Goal: Information Seeking & Learning: Learn about a topic

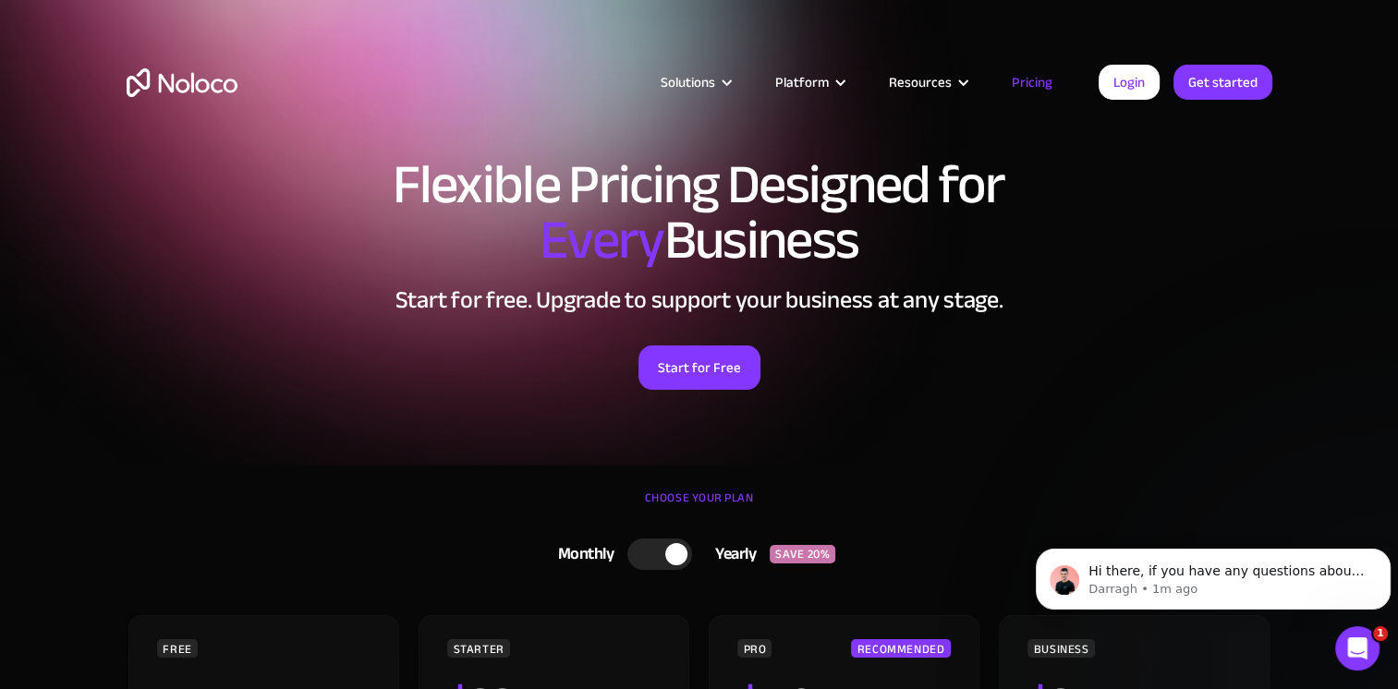
click at [158, 77] on img "home" at bounding box center [182, 82] width 111 height 29
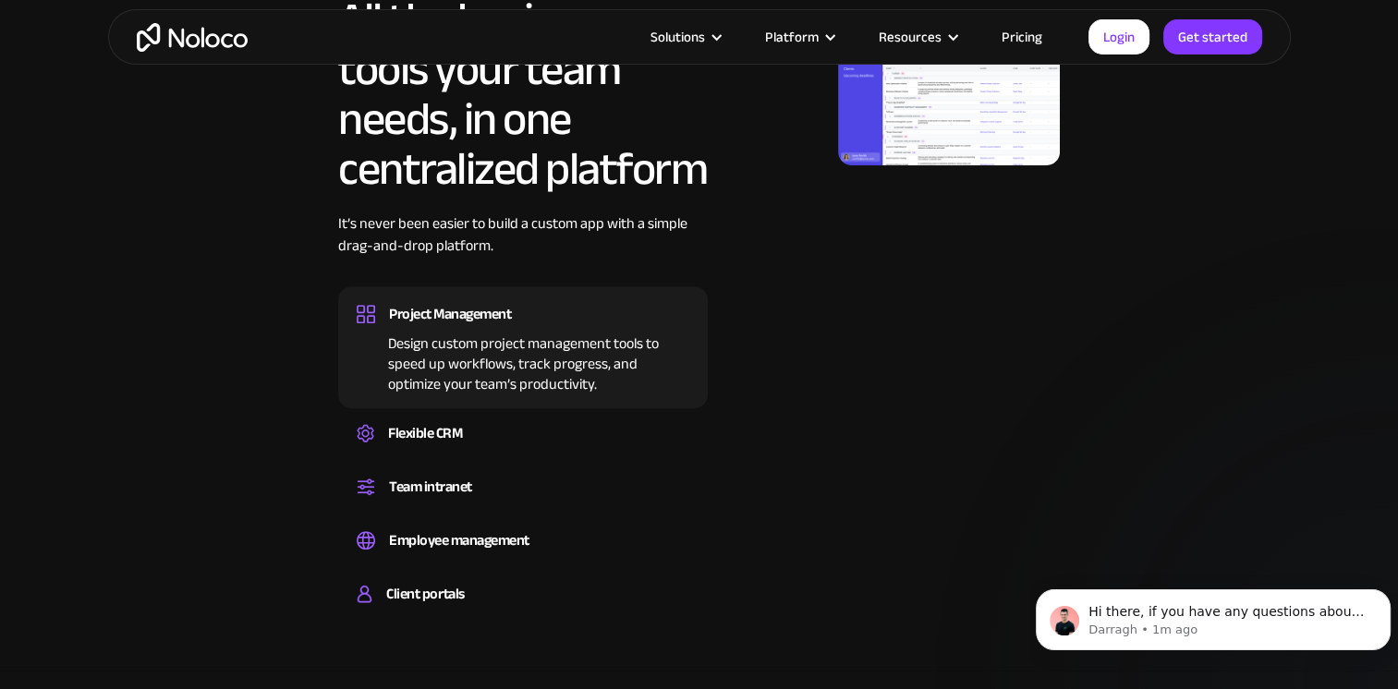
scroll to position [1109, 0]
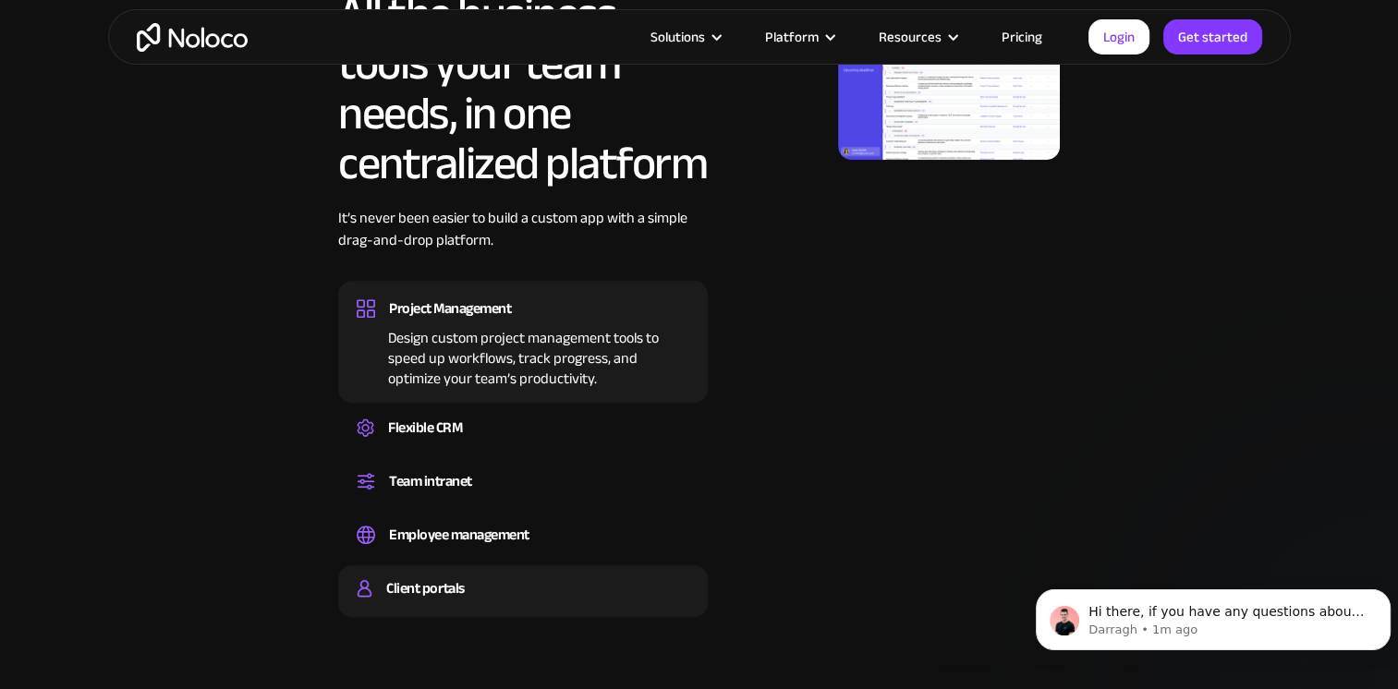
click at [403, 585] on div "Client portals" at bounding box center [425, 589] width 78 height 28
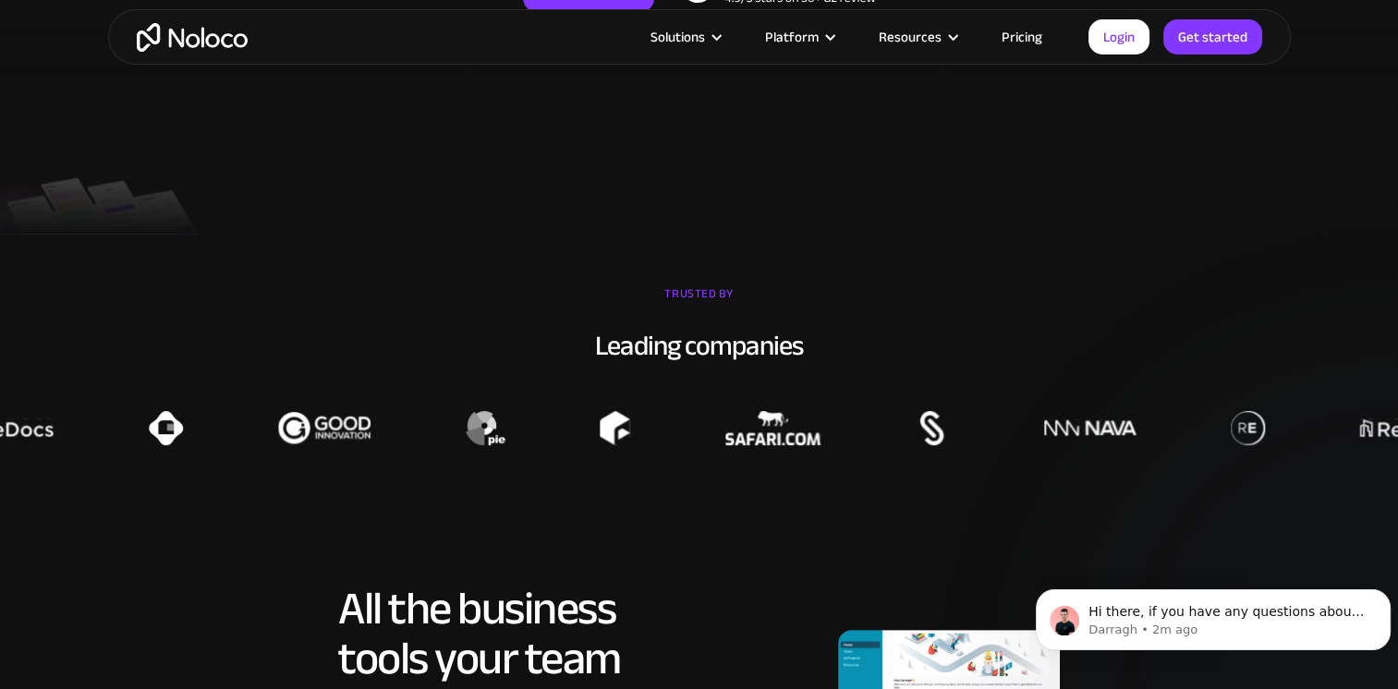
scroll to position [370, 0]
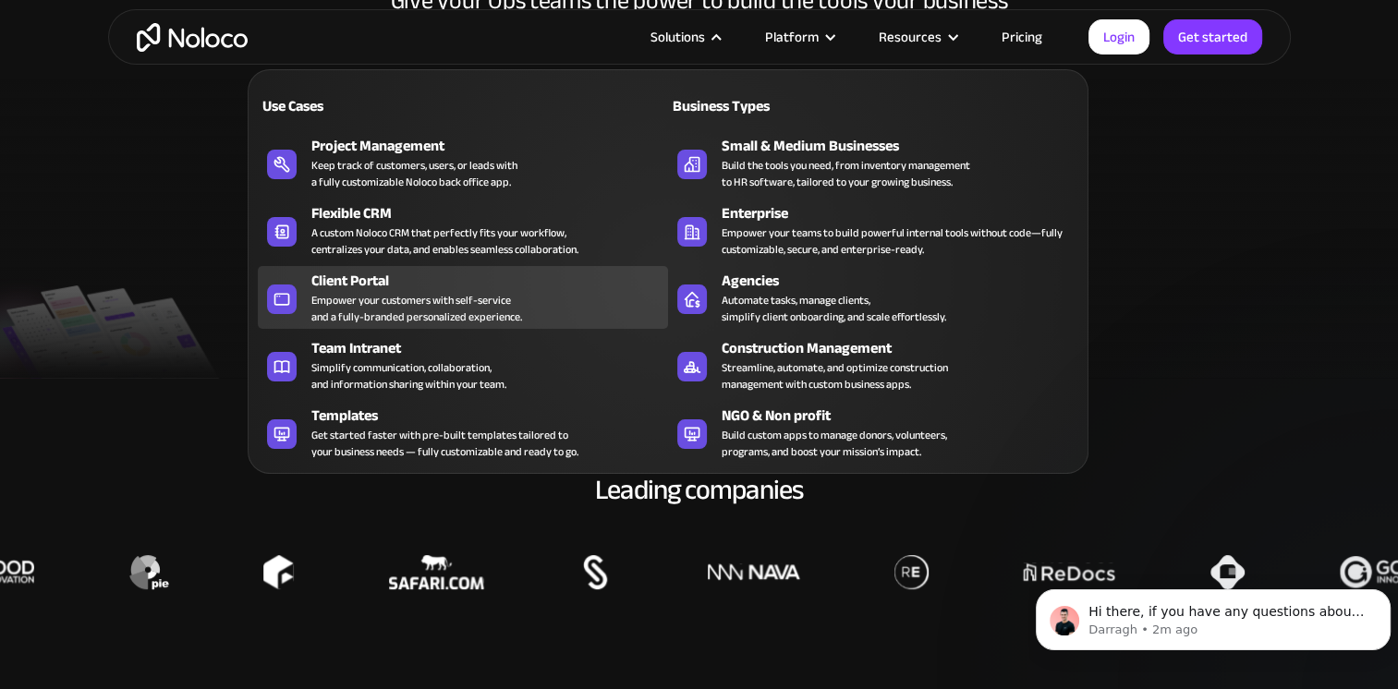
click at [357, 292] on div "Empower your customers with self-service and a fully-branded personalized exper…" at bounding box center [416, 308] width 211 height 33
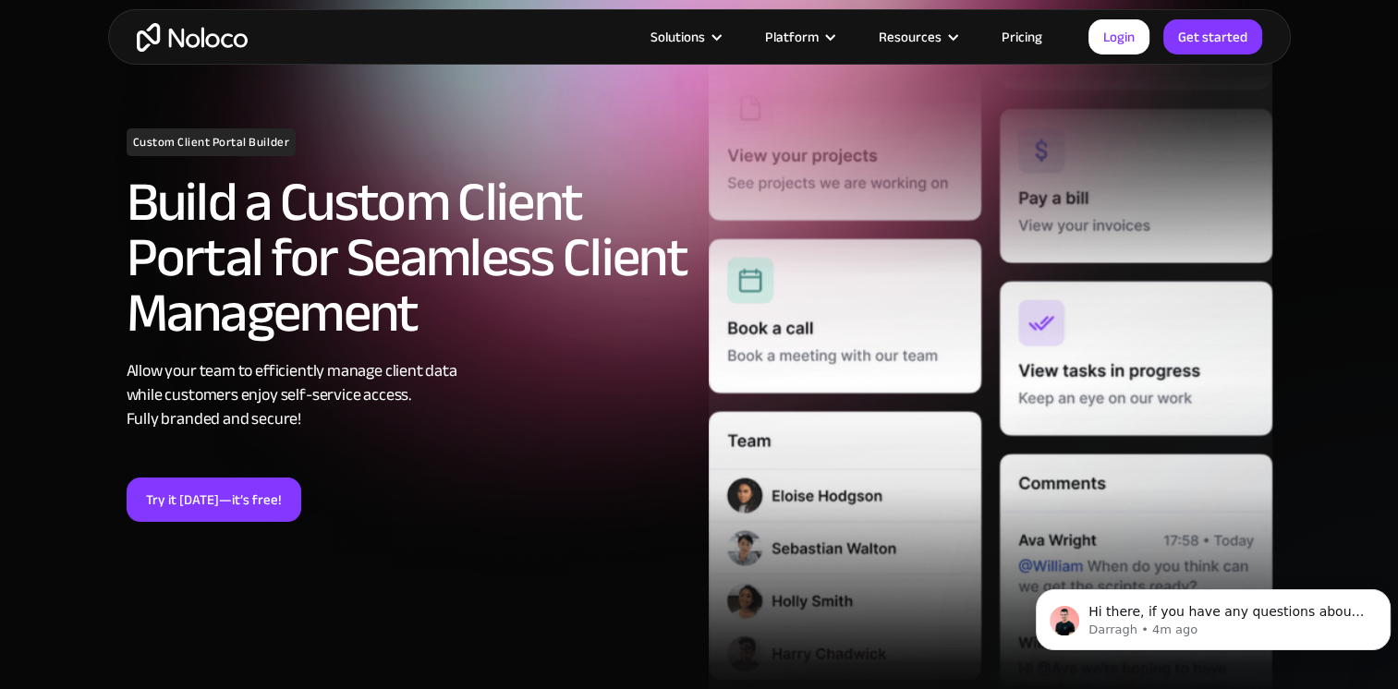
scroll to position [185, 0]
